Goal: Navigation & Orientation: Find specific page/section

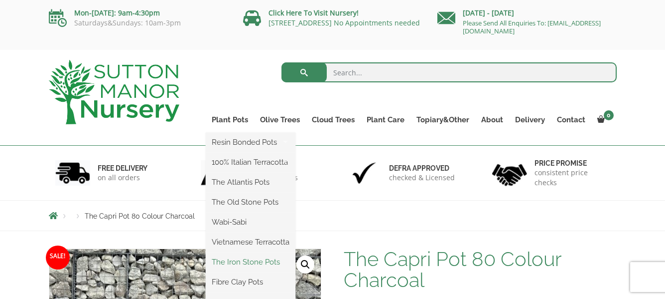
click at [266, 263] on link "The Iron Stone Pots" at bounding box center [251, 261] width 90 height 15
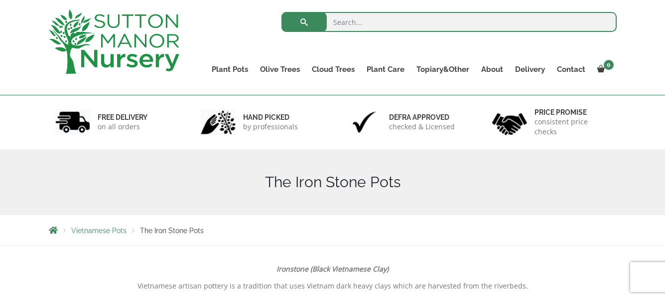
scroll to position [50, 0]
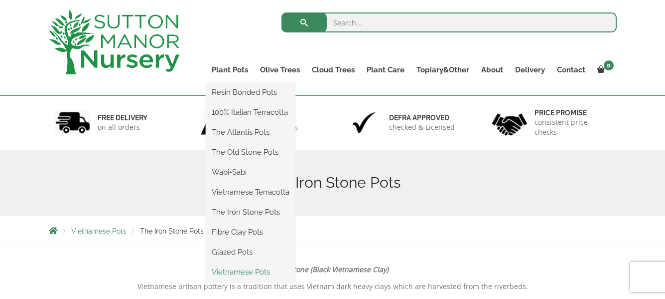
click at [238, 271] on link "Vietnamese Pots" at bounding box center [251, 271] width 90 height 15
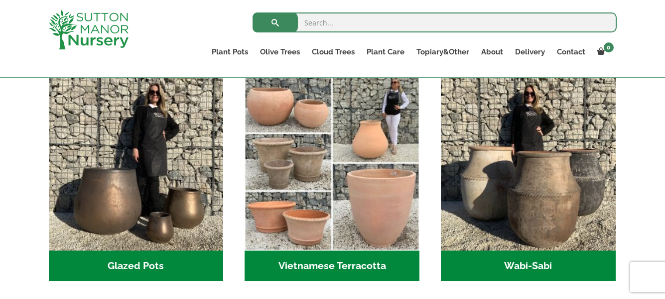
scroll to position [181, 0]
